Goal: Task Accomplishment & Management: Complete application form

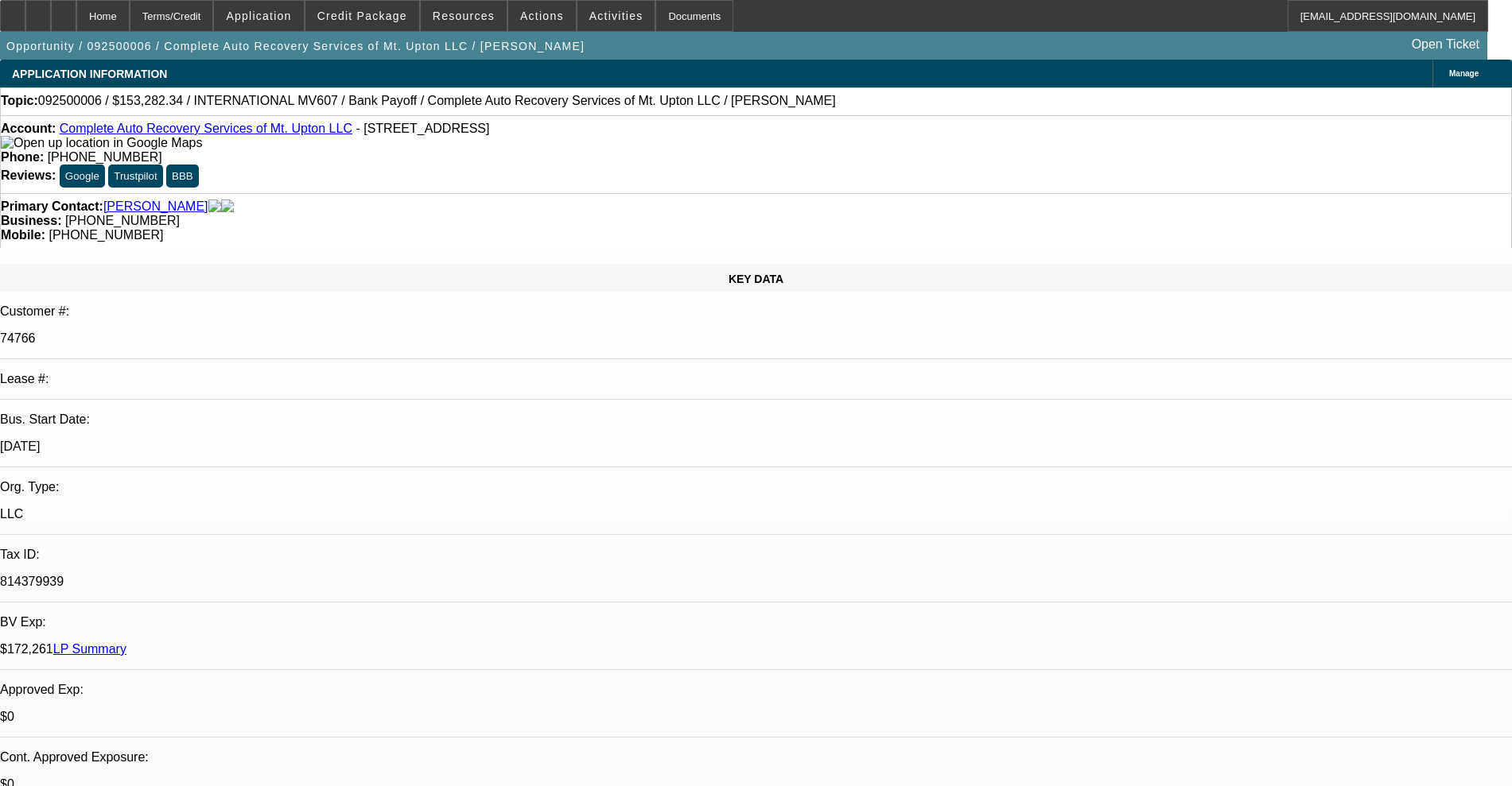
select select "0"
select select "2"
select select "0"
select select "6"
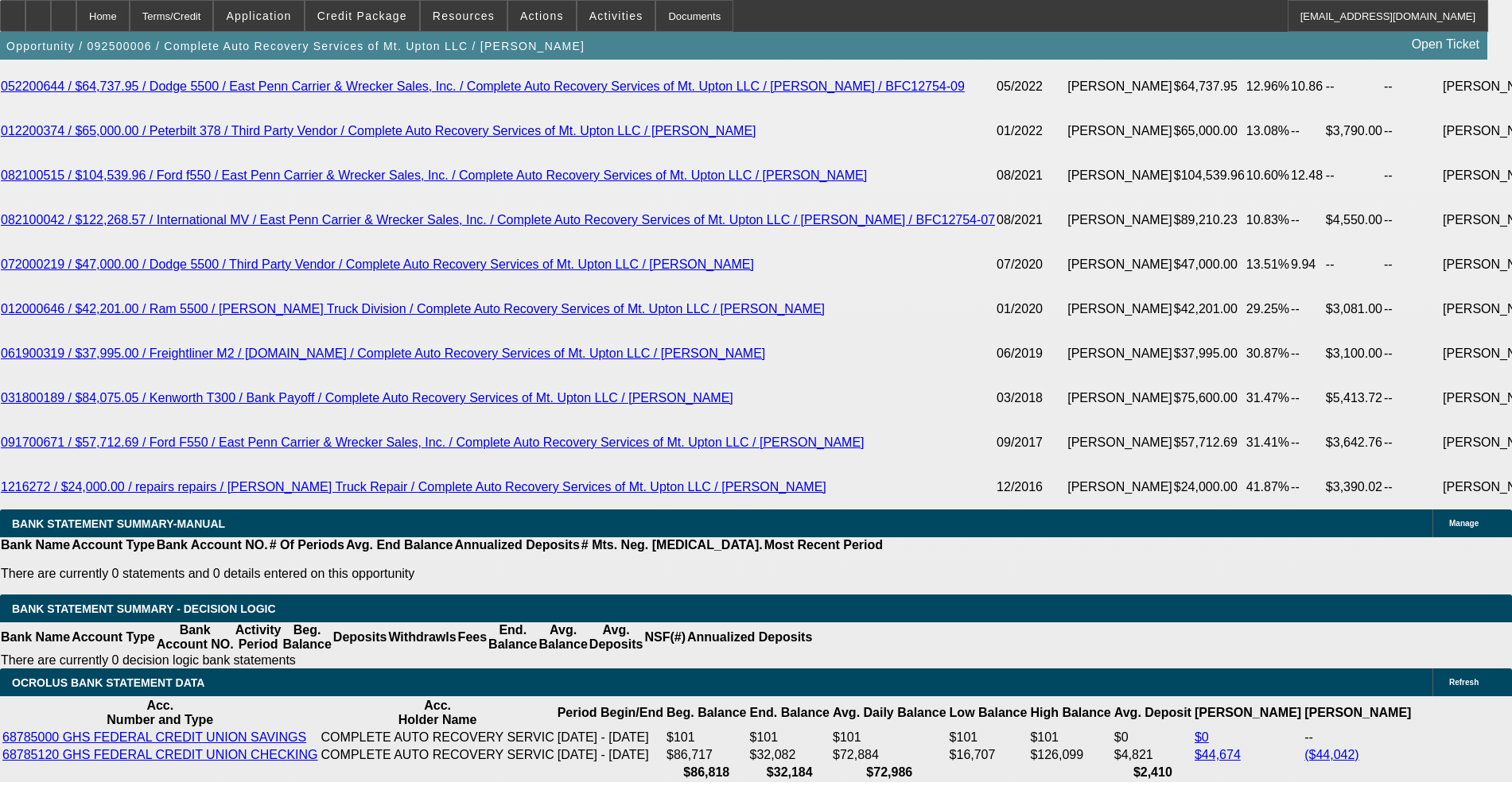
scroll to position [2881, 0]
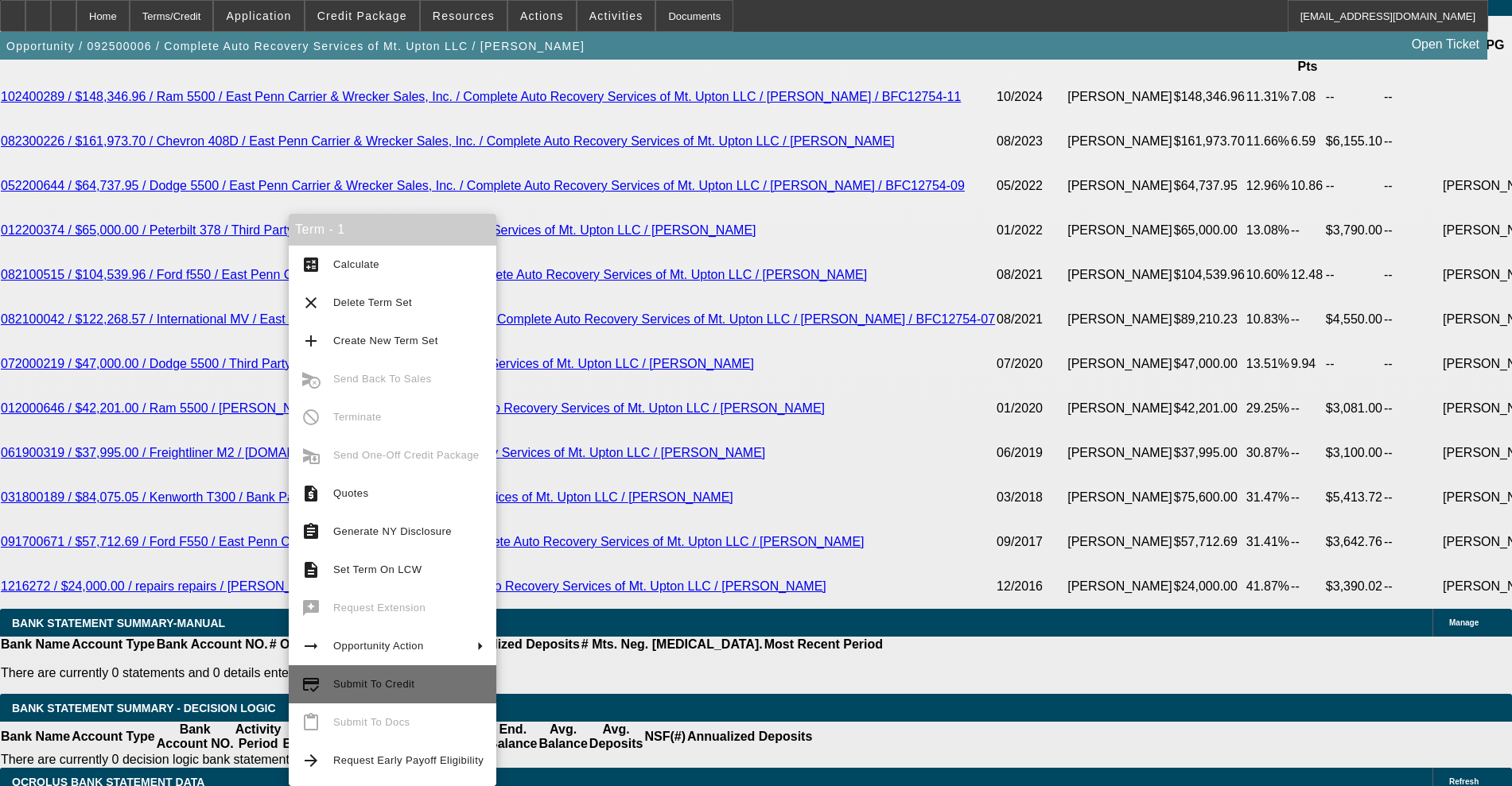
click at [432, 675] on span "Submit To Credit" at bounding box center [408, 684] width 151 height 19
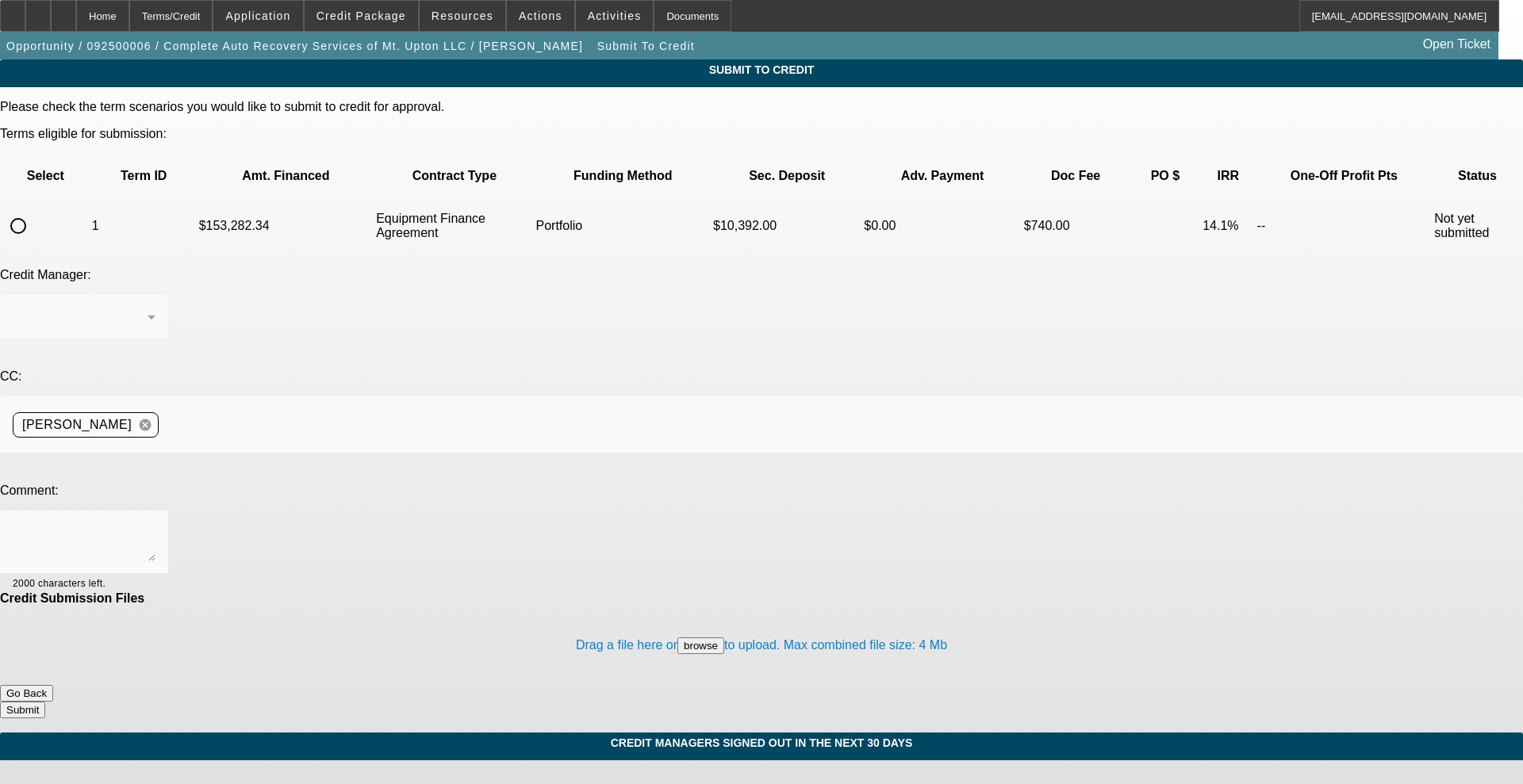
click at [34, 210] on input "radio" at bounding box center [18, 225] width 32 height 32
radio input "true"
click at [155, 295] on div at bounding box center [84, 317] width 142 height 44
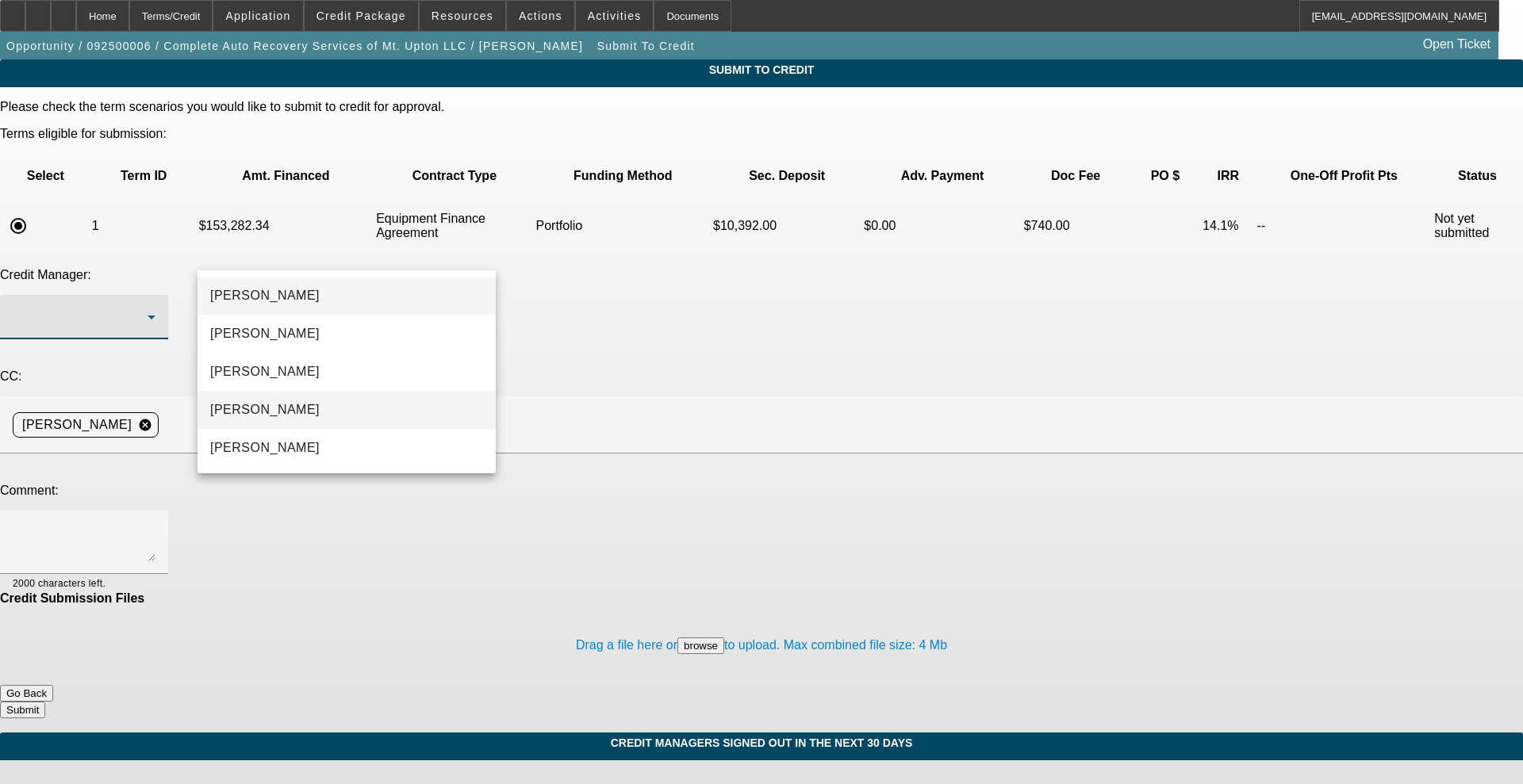
click at [304, 401] on mat-option "[PERSON_NAME]" at bounding box center [346, 409] width 298 height 38
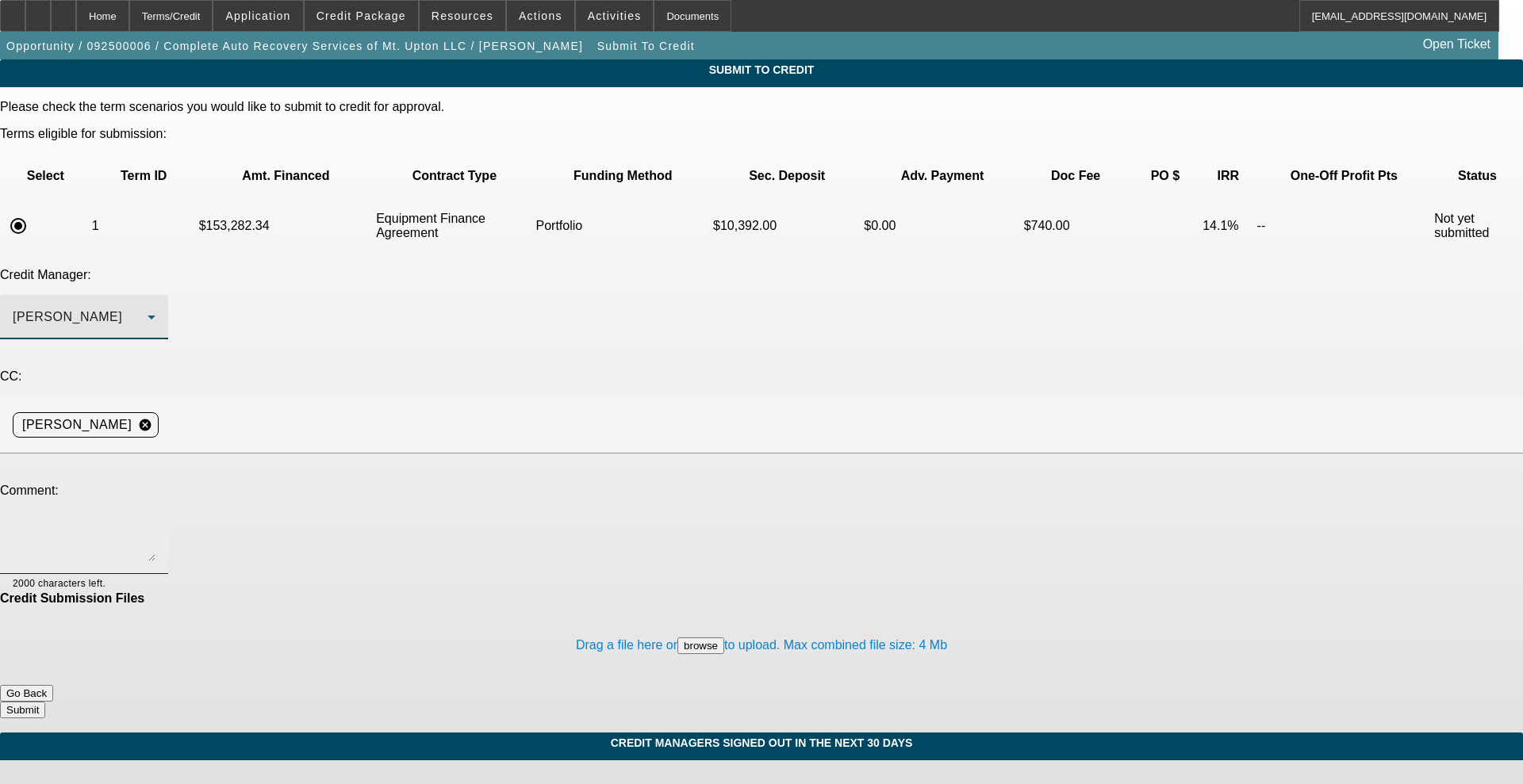
click at [155, 523] on textarea at bounding box center [84, 542] width 142 height 38
paste textarea "Lor Ipsu, D si ame cons ad E sed doei te incid ut la etd, M aliquaeni ad M veni…"
click at [155, 523] on textarea at bounding box center [84, 542] width 142 height 38
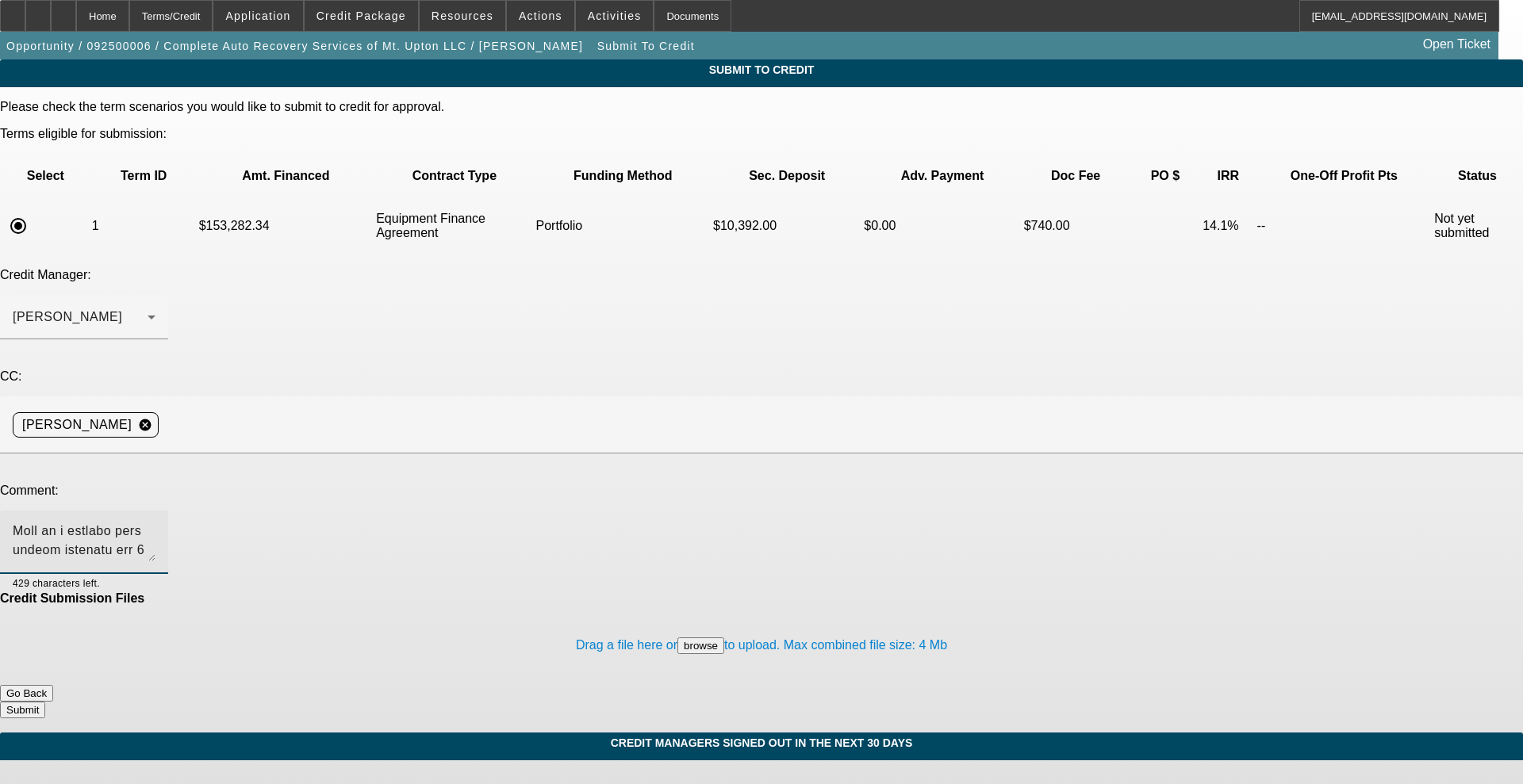
scroll to position [130, 0]
click at [155, 511] on div at bounding box center [84, 543] width 142 height 63
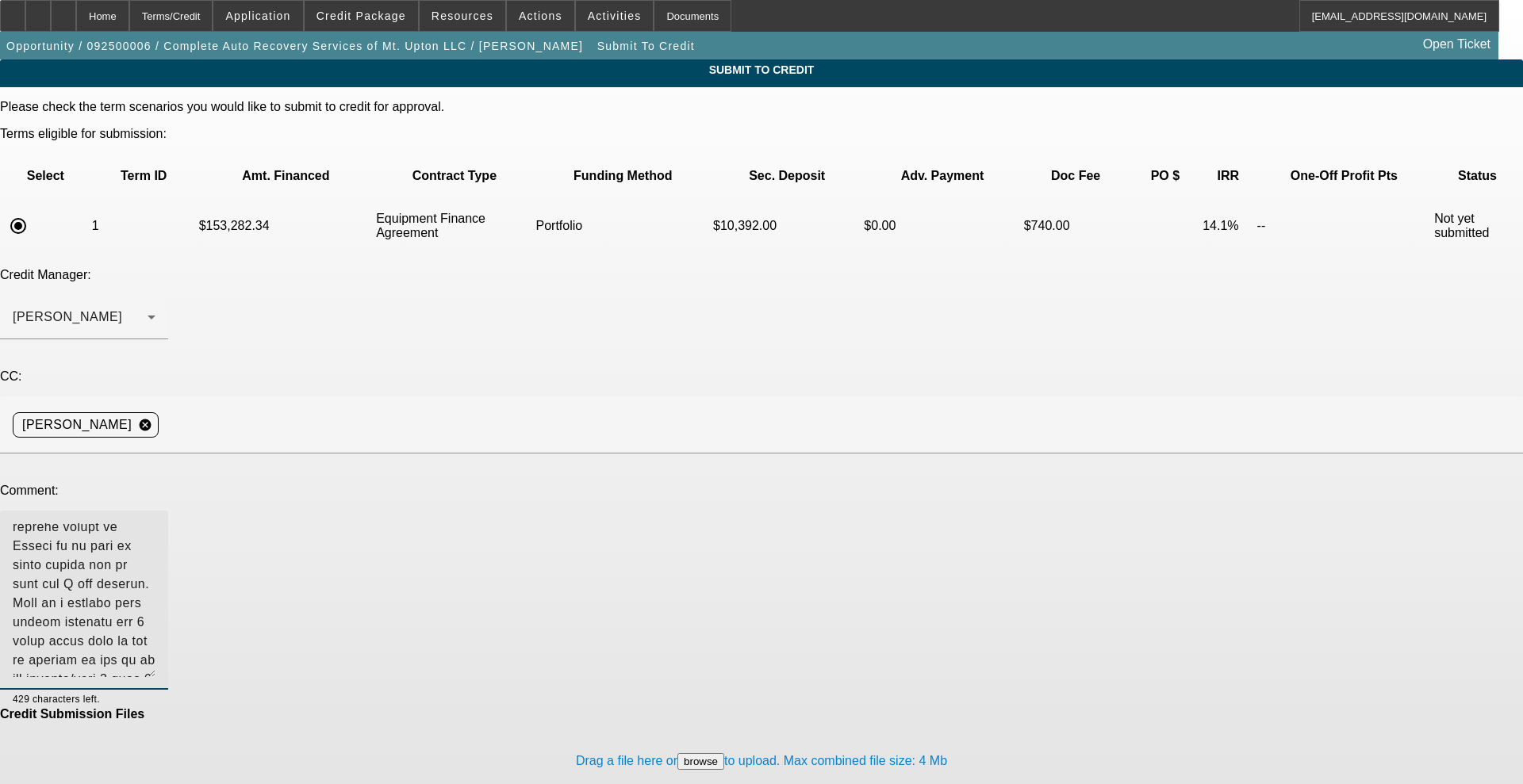
scroll to position [113, 0]
drag, startPoint x: 962, startPoint y: 406, endPoint x: 941, endPoint y: 522, distance: 117.9
click at [155, 523] on textarea at bounding box center [84, 600] width 142 height 154
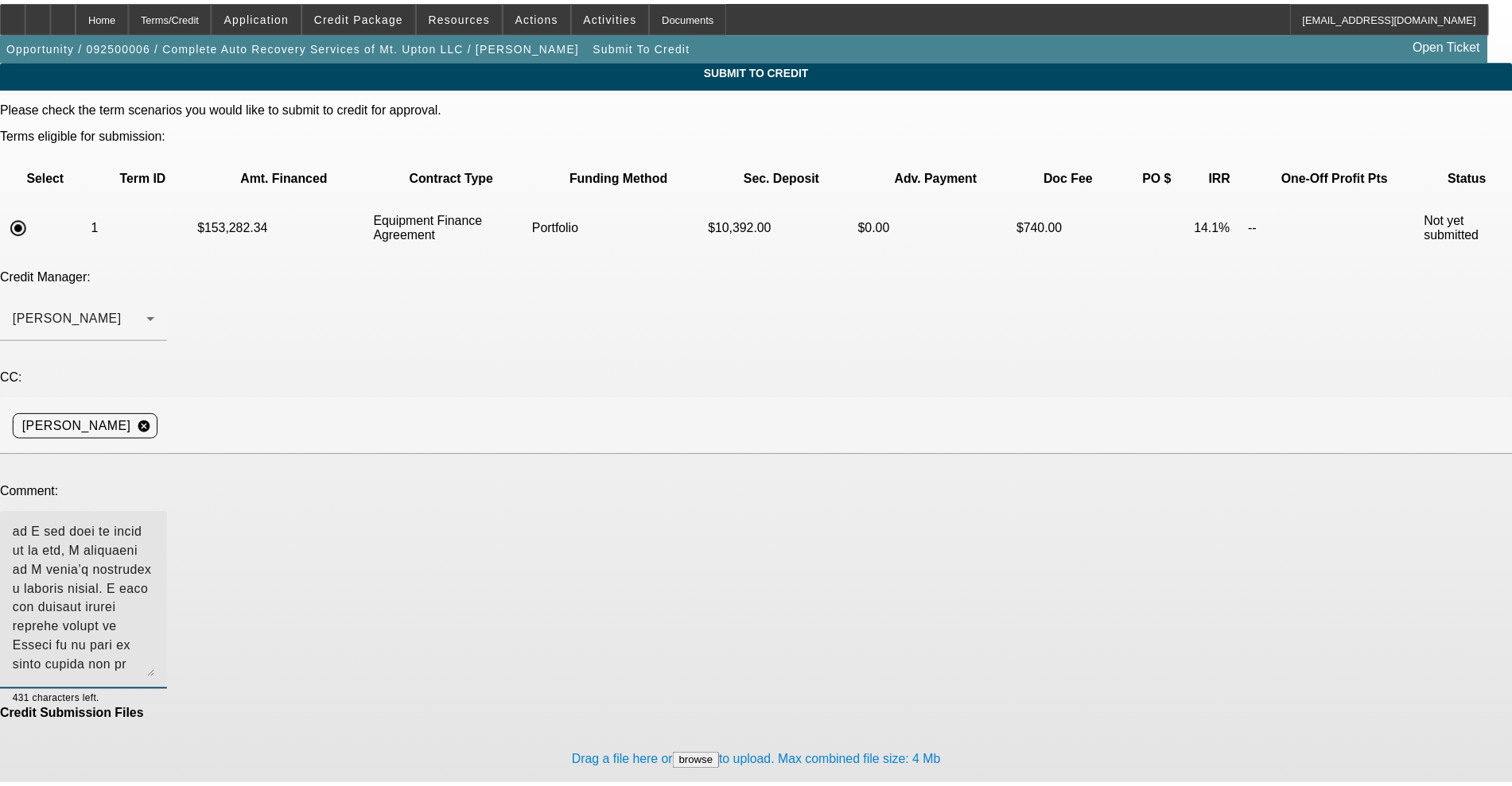
scroll to position [0, 0]
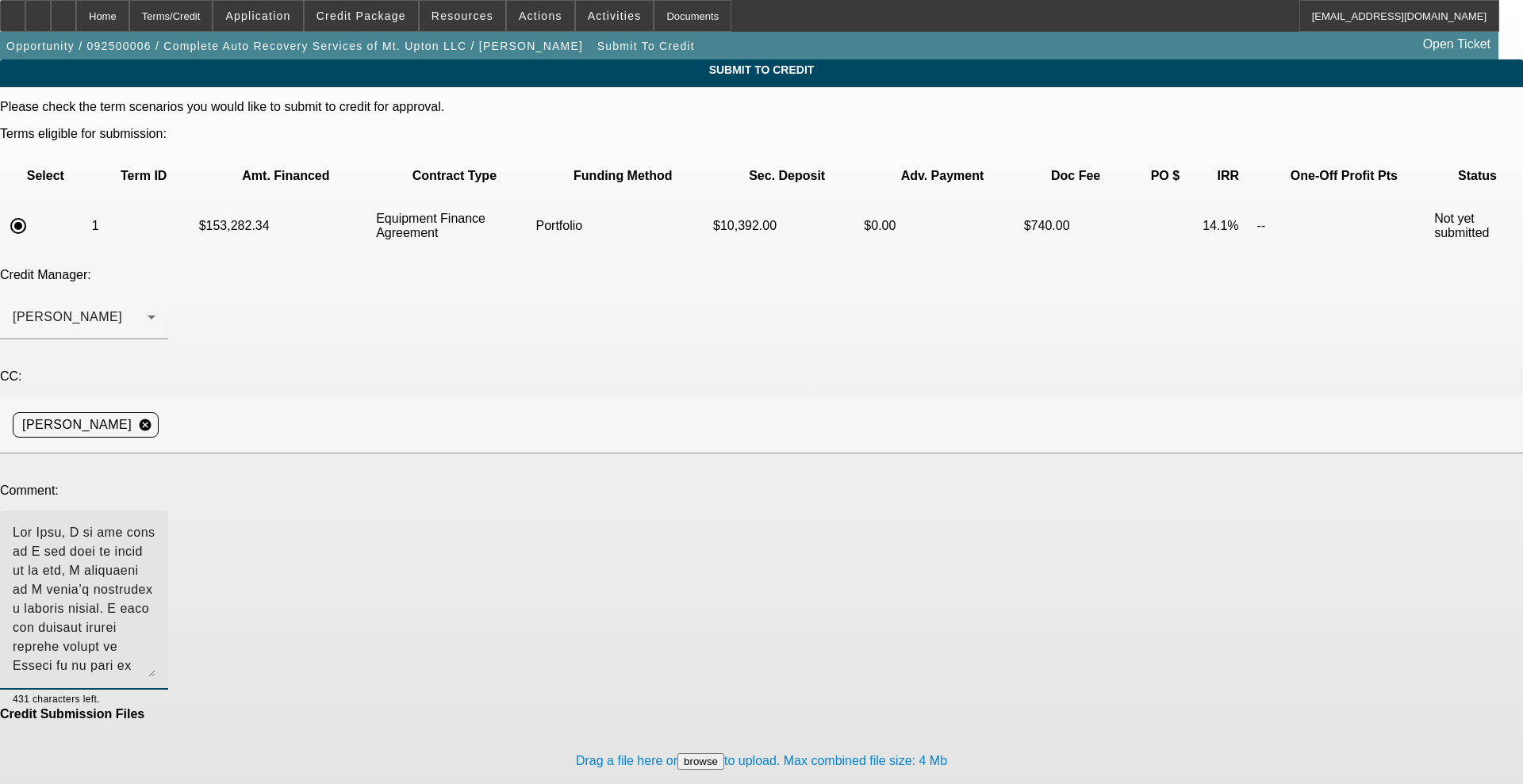
click at [155, 523] on textarea at bounding box center [84, 600] width 142 height 154
type textarea "Lor Ipsu, D si ame cons ad E sed doei te incid ut la etd, M aliquaeni ad M veni…"
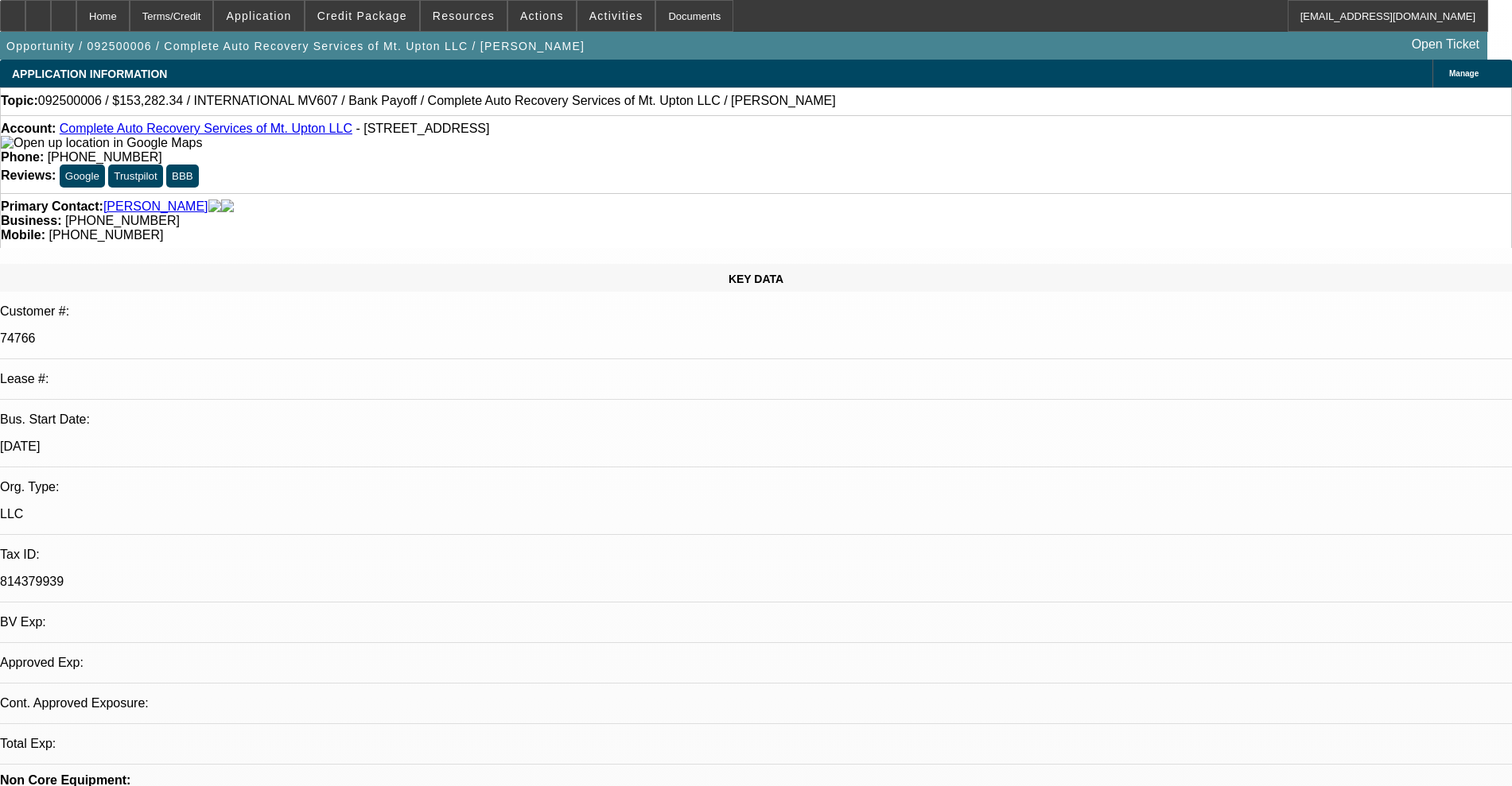
select select "0"
select select "2"
select select "0"
select select "6"
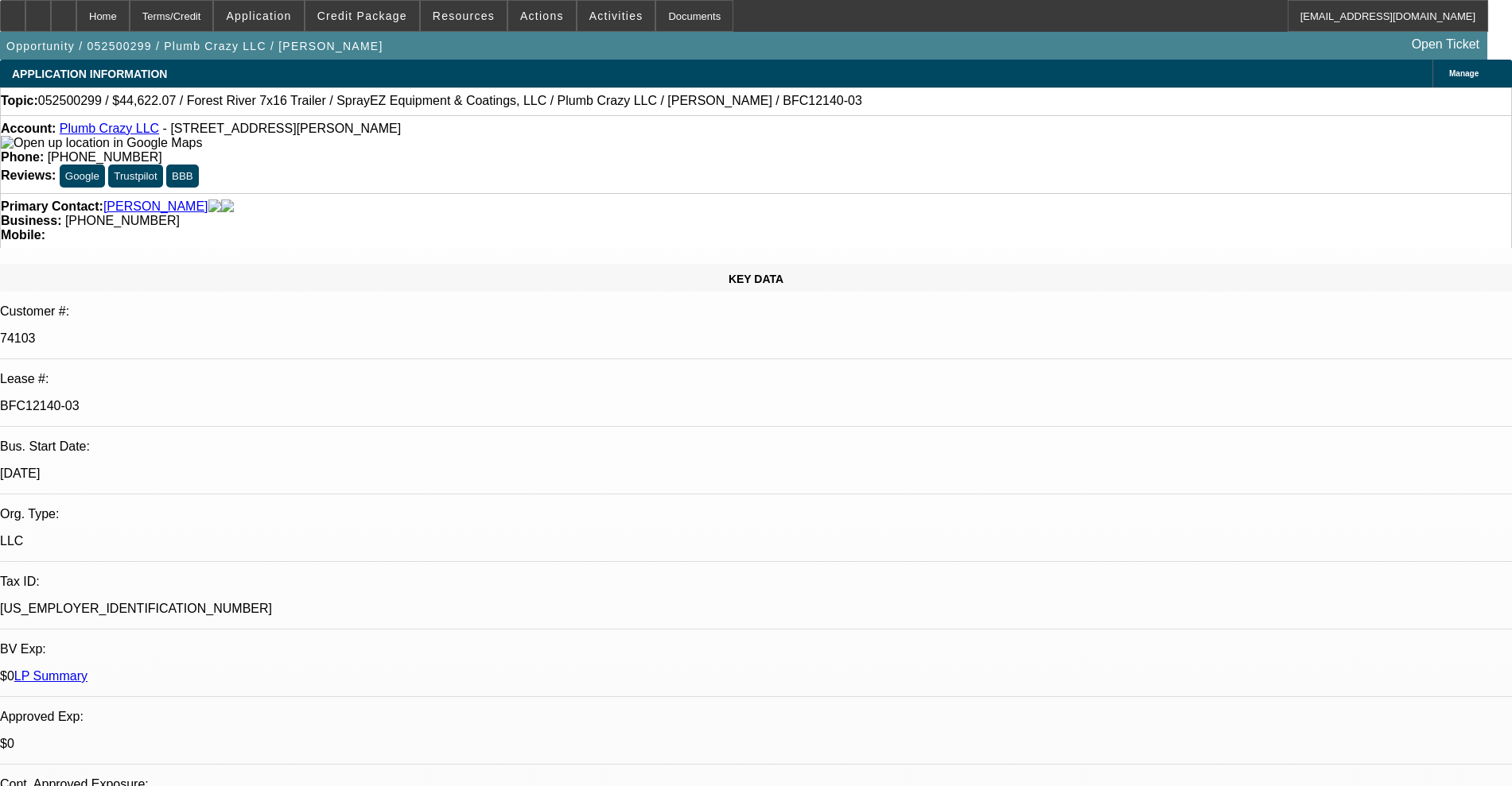
select select "0"
select select "6"
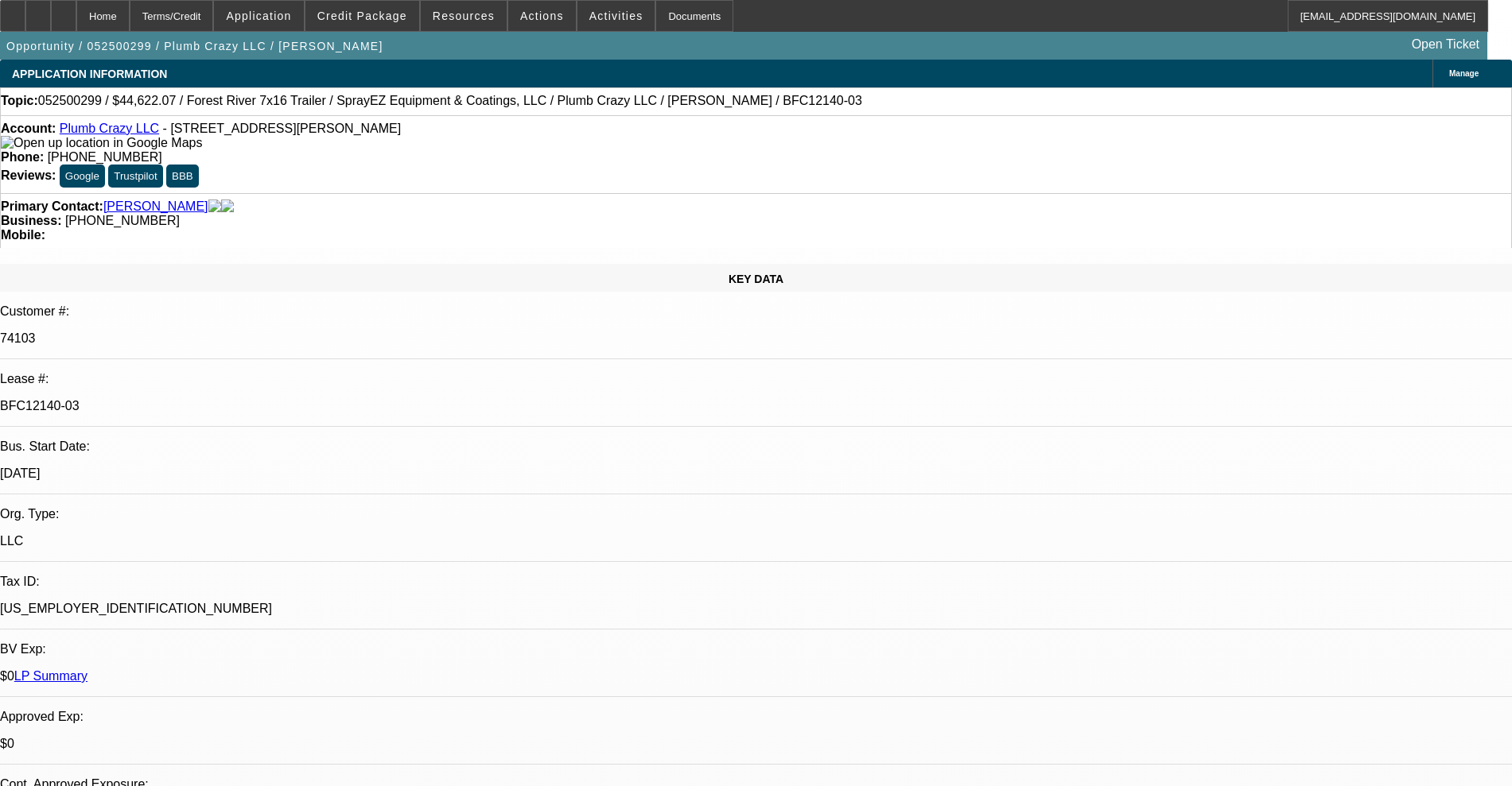
select select "0"
select select "6"
select select "0"
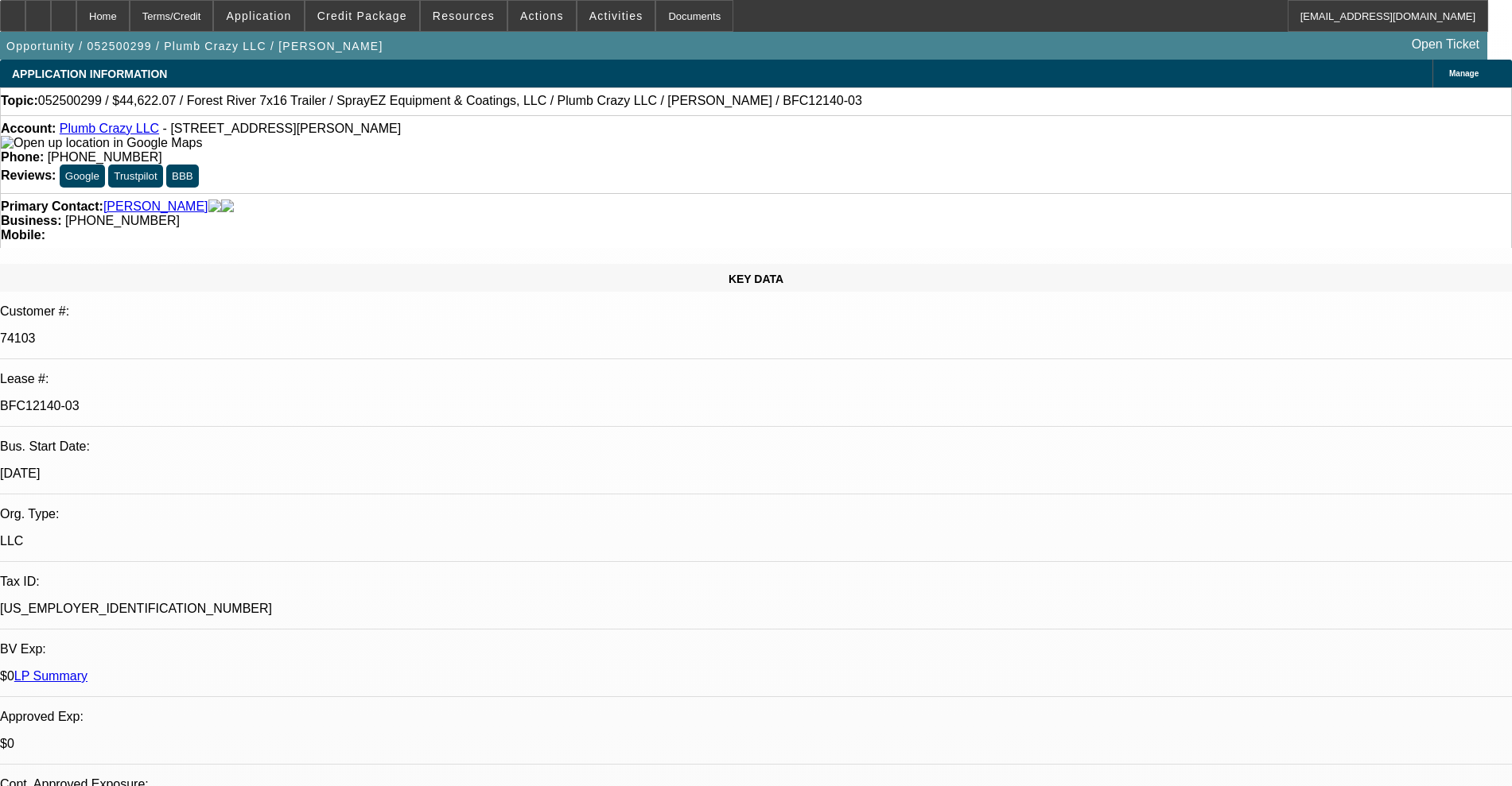
select select "0"
select select "6"
select select "0"
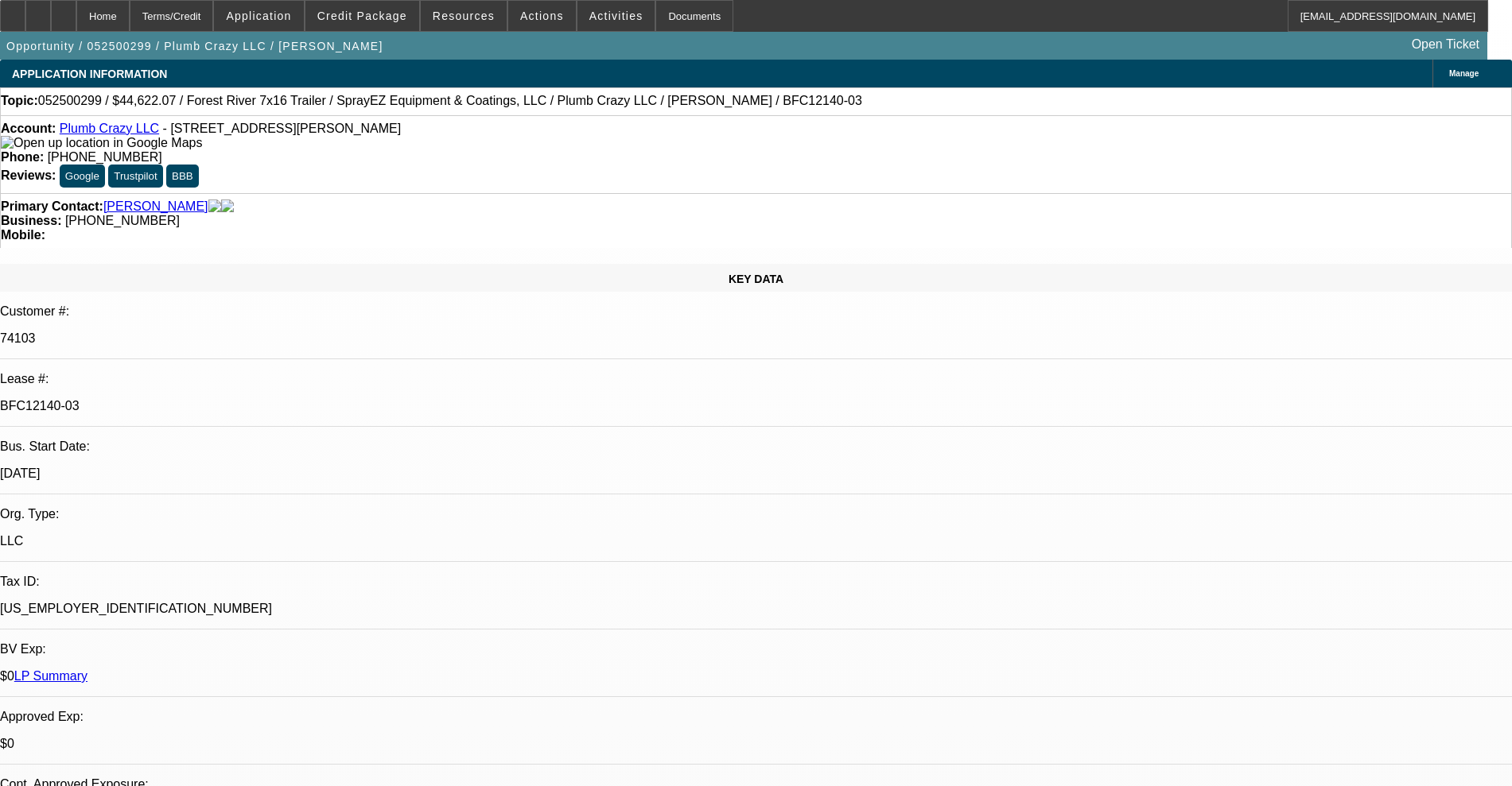
select select "0"
select select "6"
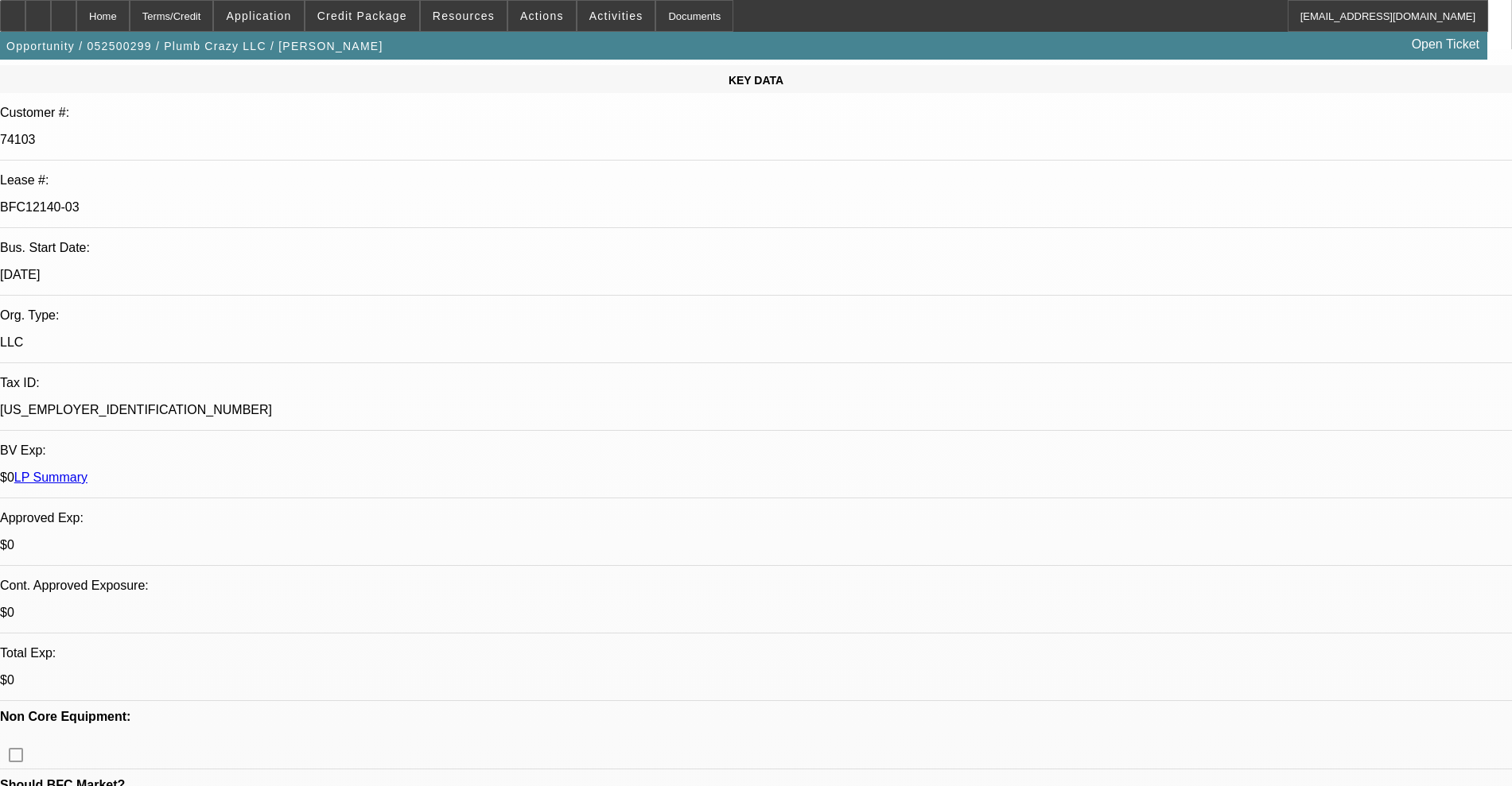
scroll to position [41, 0]
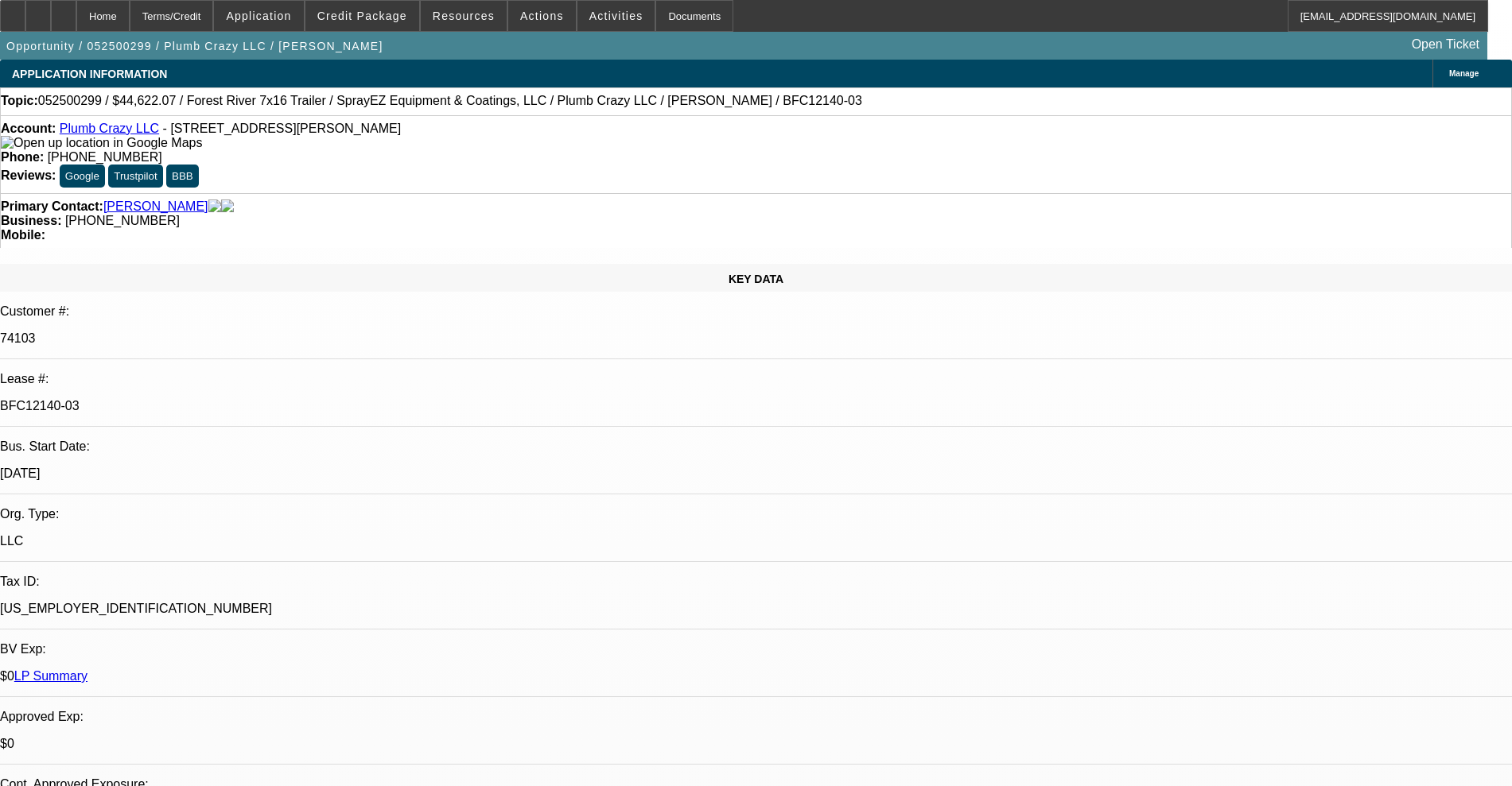
click at [123, 128] on link "Plumb Crazy LLC" at bounding box center [110, 128] width 99 height 14
